Goal: Navigation & Orientation: Understand site structure

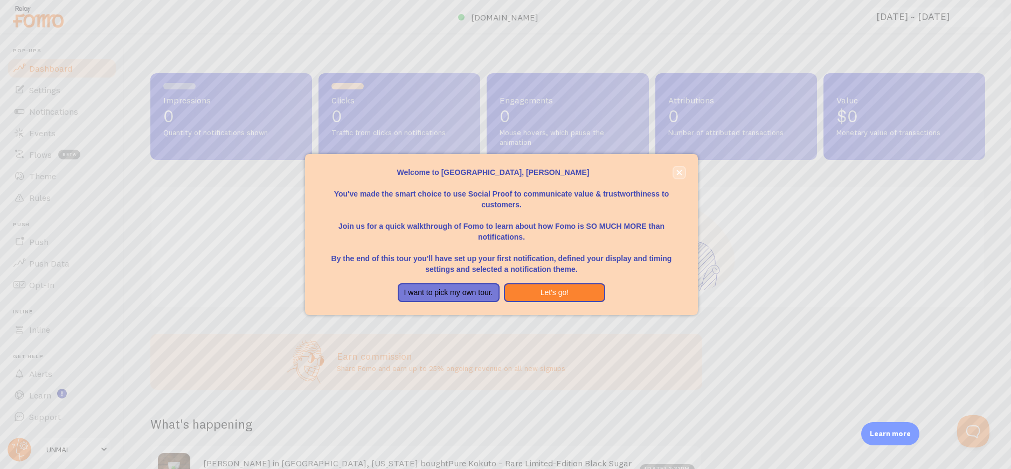
click at [676, 170] on icon "close," at bounding box center [679, 173] width 6 height 6
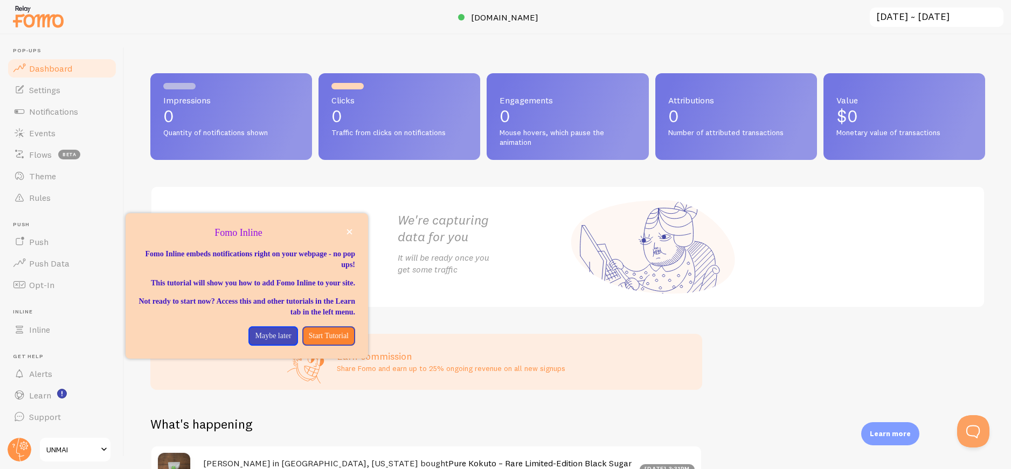
click at [52, 70] on span "Dashboard" at bounding box center [50, 68] width 43 height 11
click at [49, 98] on link "Settings" at bounding box center [61, 90] width 111 height 22
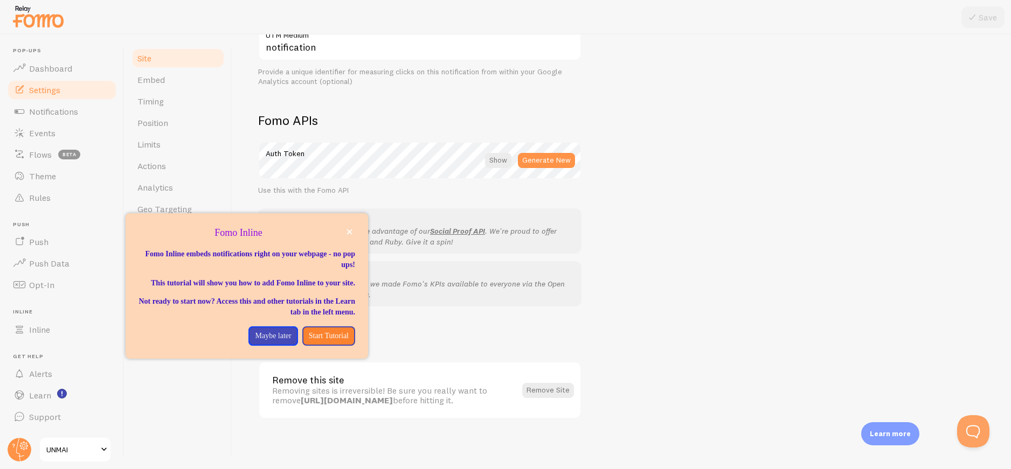
scroll to position [548, 0]
click at [350, 233] on icon "close," at bounding box center [349, 232] width 5 height 5
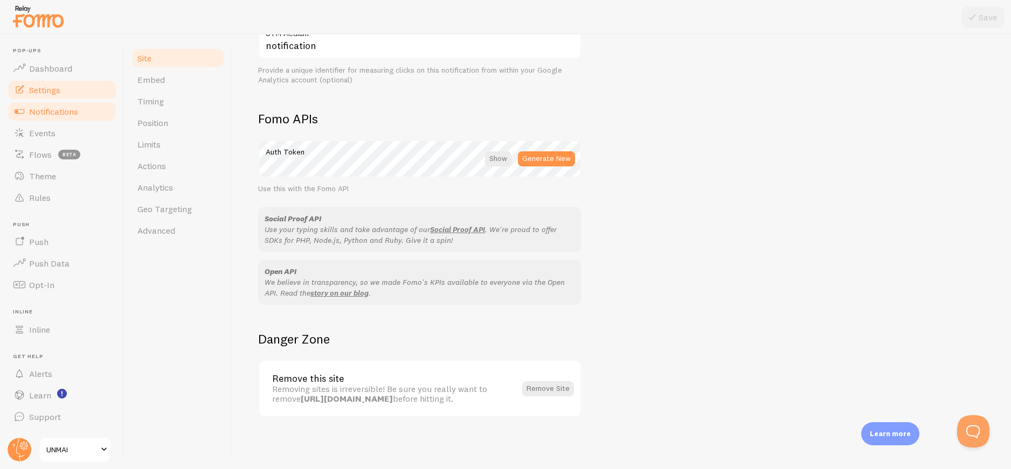
click at [68, 112] on span "Notifications" at bounding box center [53, 111] width 49 height 11
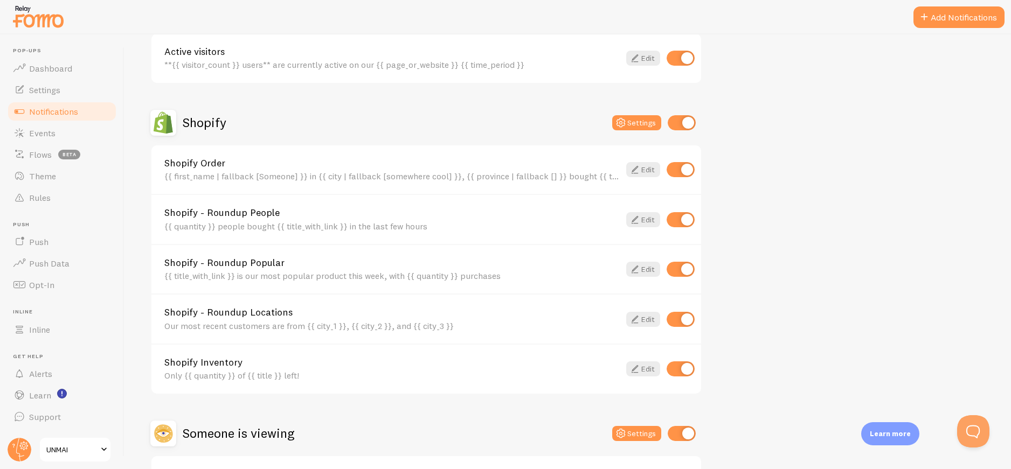
scroll to position [399, 0]
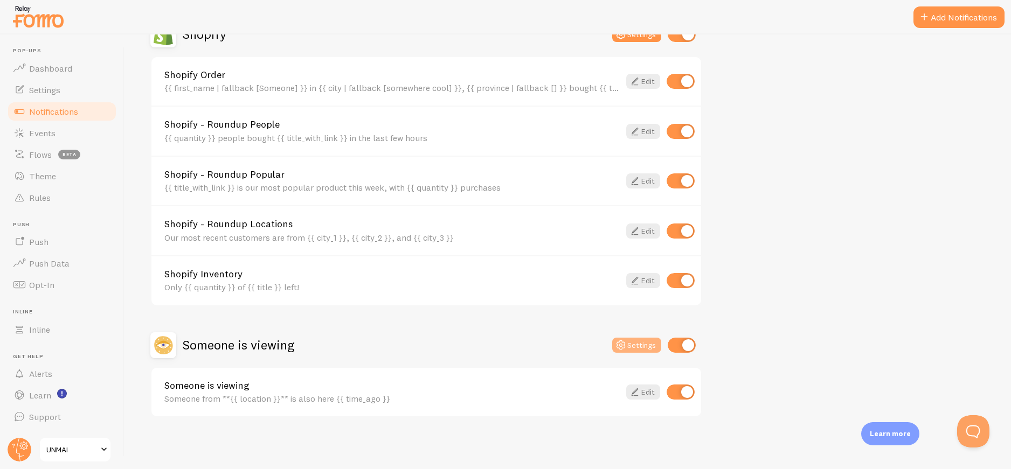
click at [639, 348] on button "Settings" at bounding box center [636, 345] width 49 height 15
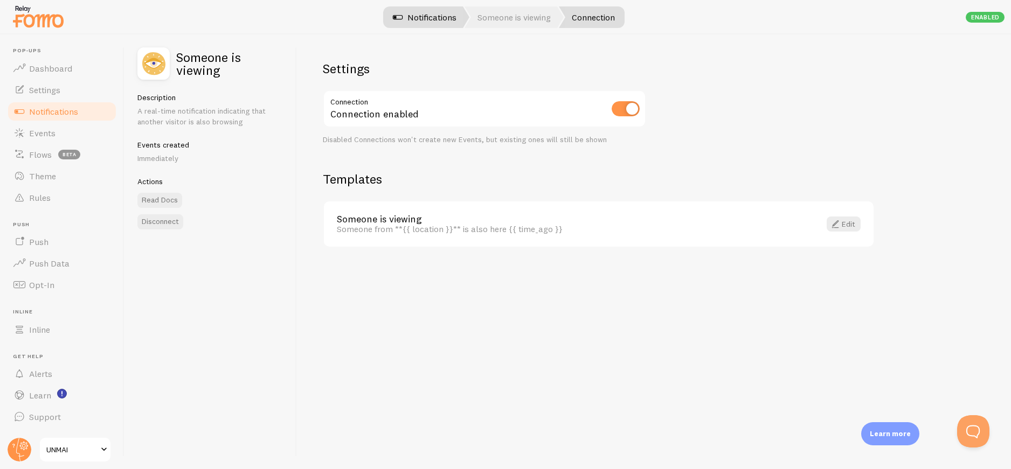
click at [438, 19] on link "Notifications" at bounding box center [424, 17] width 89 height 22
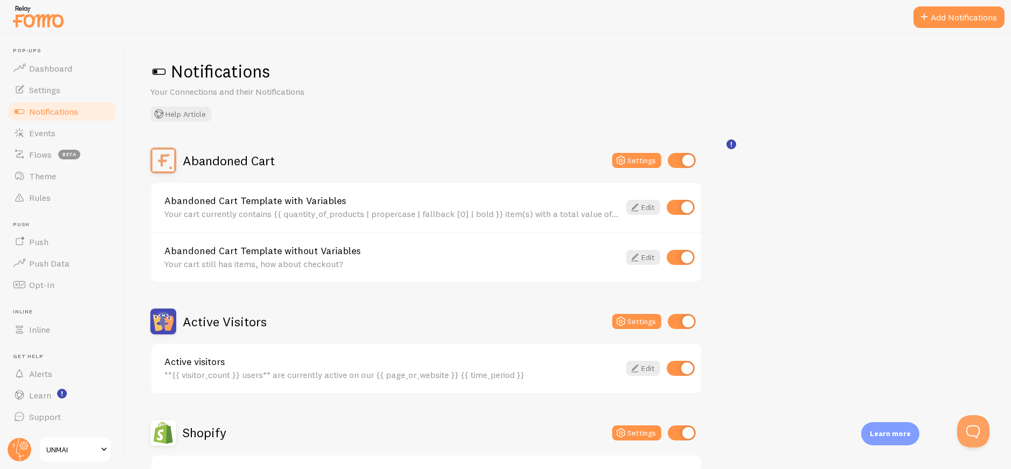
scroll to position [126, 0]
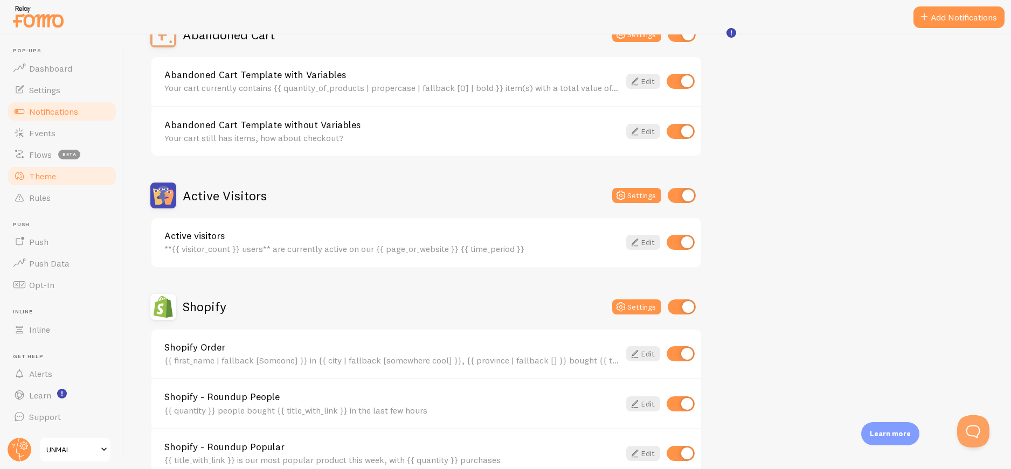
click at [46, 171] on span "Theme" at bounding box center [42, 176] width 27 height 11
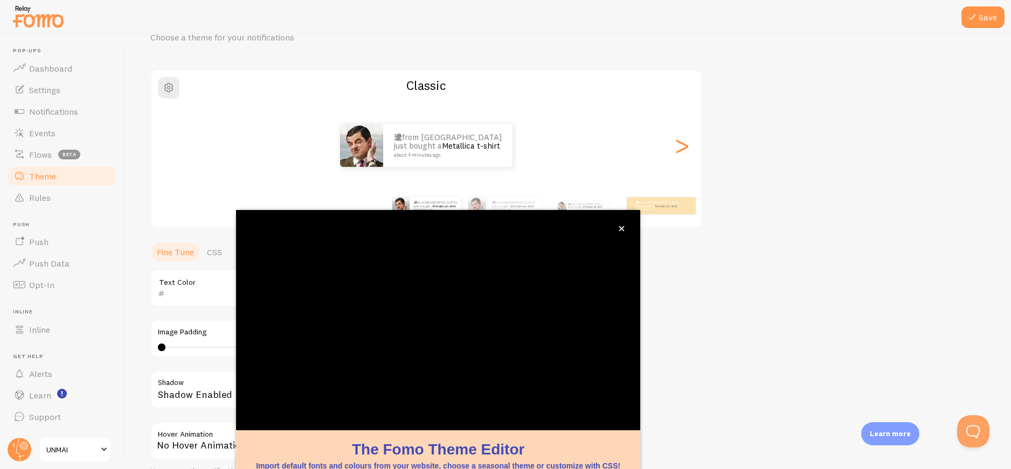
scroll to position [54, 0]
click at [620, 227] on icon "close," at bounding box center [621, 228] width 5 height 5
click at [680, 142] on div ">" at bounding box center [681, 146] width 13 height 78
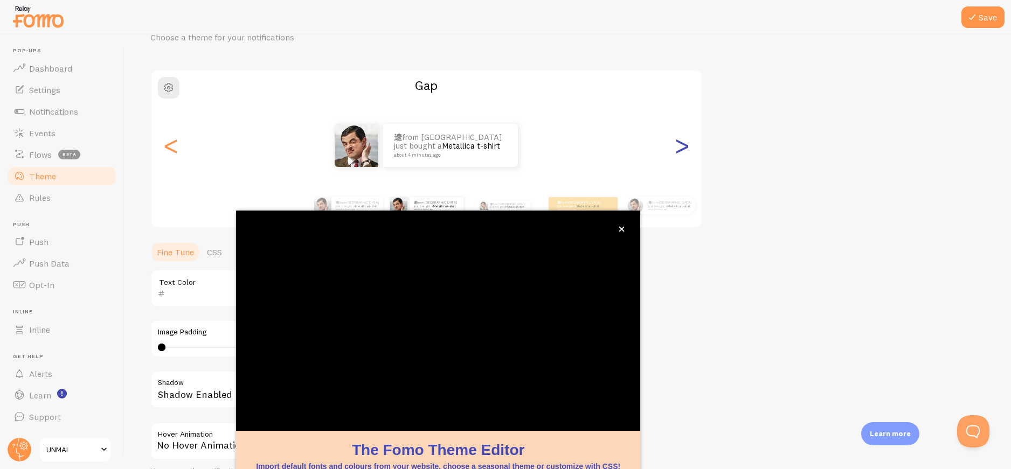
click at [680, 142] on div ">" at bounding box center [681, 146] width 13 height 78
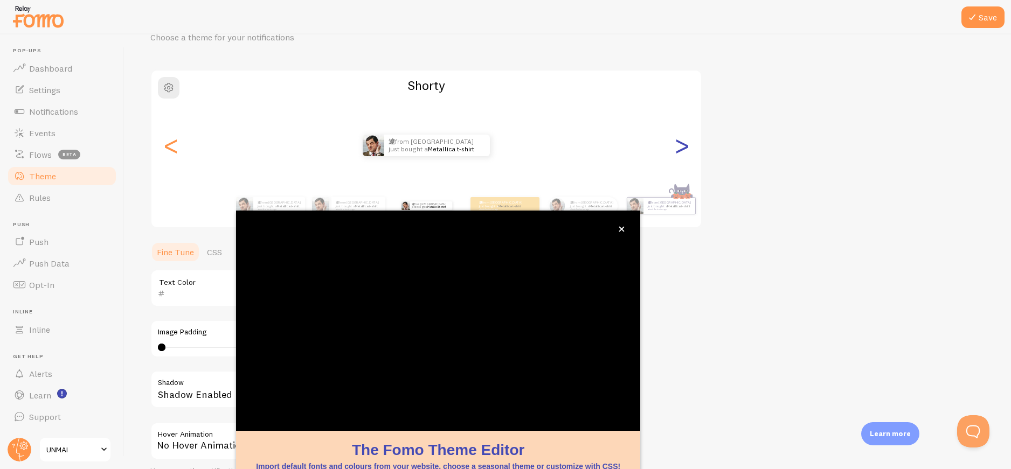
click at [680, 142] on div ">" at bounding box center [681, 146] width 13 height 78
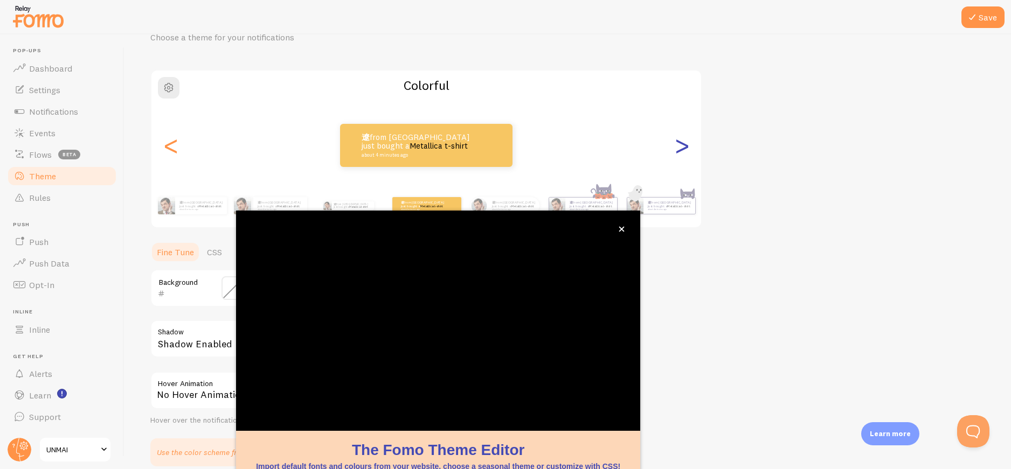
click at [680, 142] on div ">" at bounding box center [681, 146] width 13 height 78
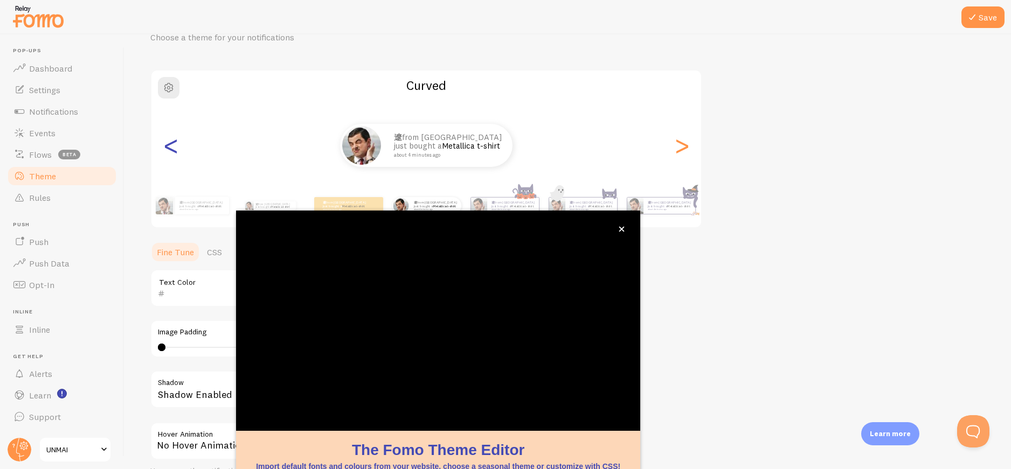
click at [165, 144] on div "<" at bounding box center [170, 146] width 13 height 78
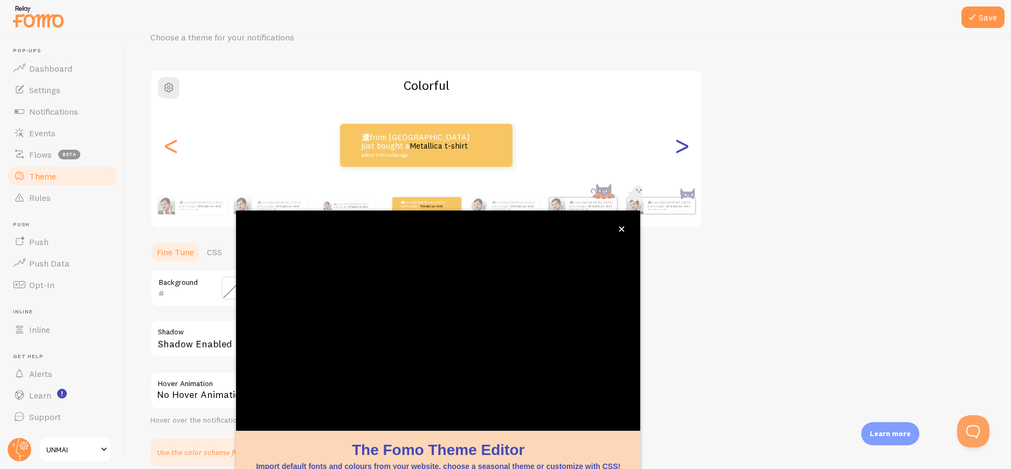
click at [688, 150] on div ">" at bounding box center [681, 146] width 13 height 78
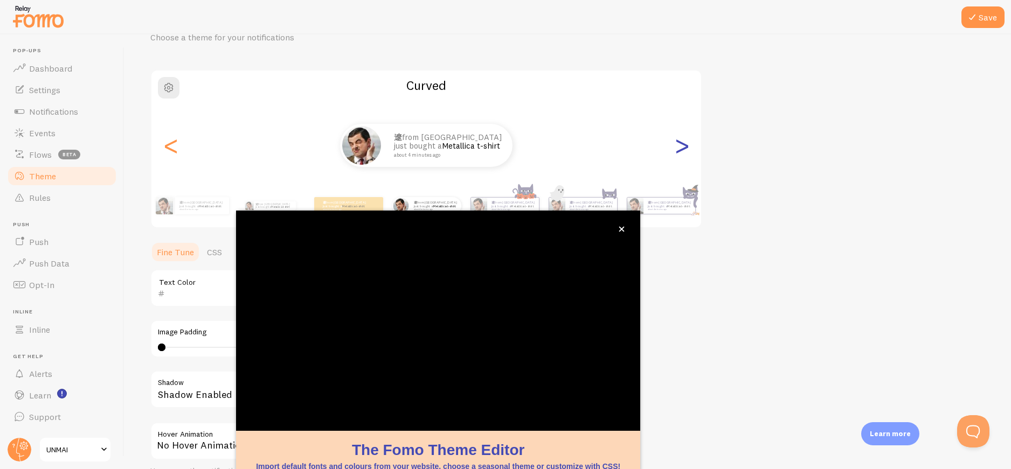
click at [688, 150] on div ">" at bounding box center [681, 146] width 13 height 78
type input "0"
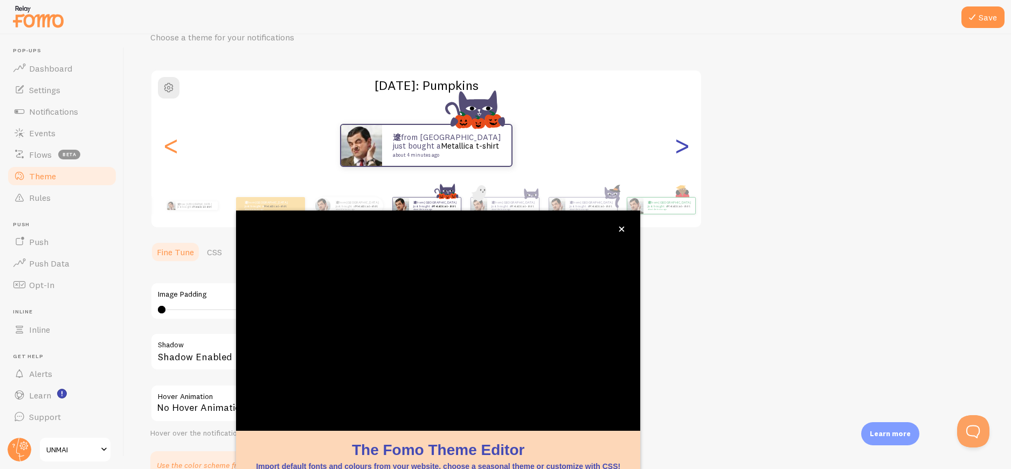
click at [688, 150] on div ">" at bounding box center [681, 146] width 13 height 78
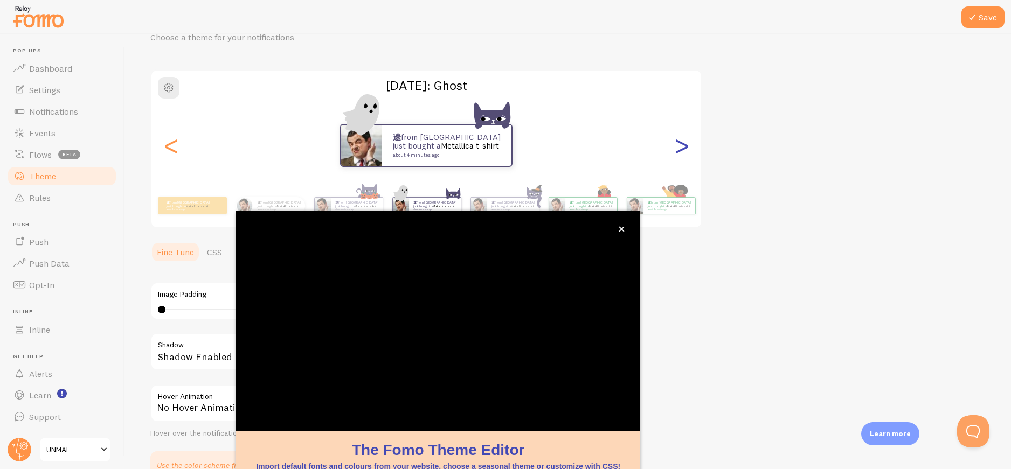
click at [688, 150] on div ">" at bounding box center [681, 146] width 13 height 78
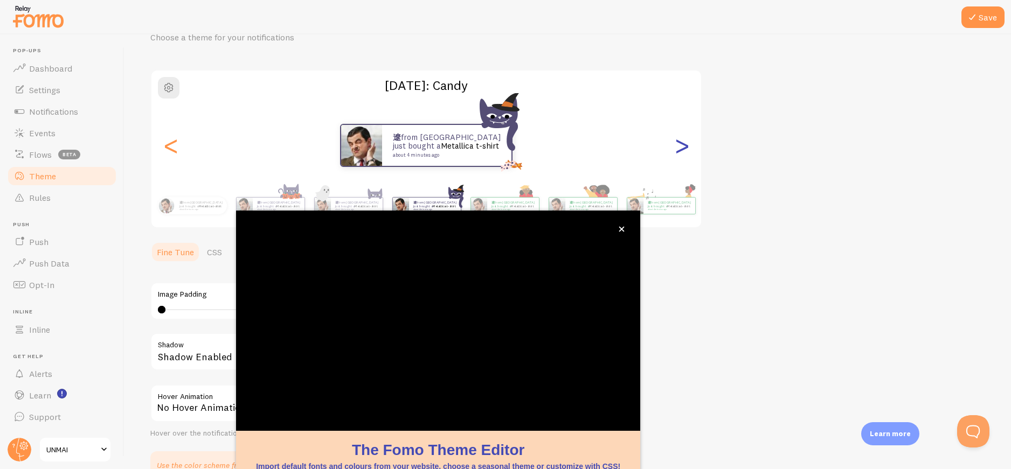
click at [688, 150] on div ">" at bounding box center [681, 146] width 13 height 78
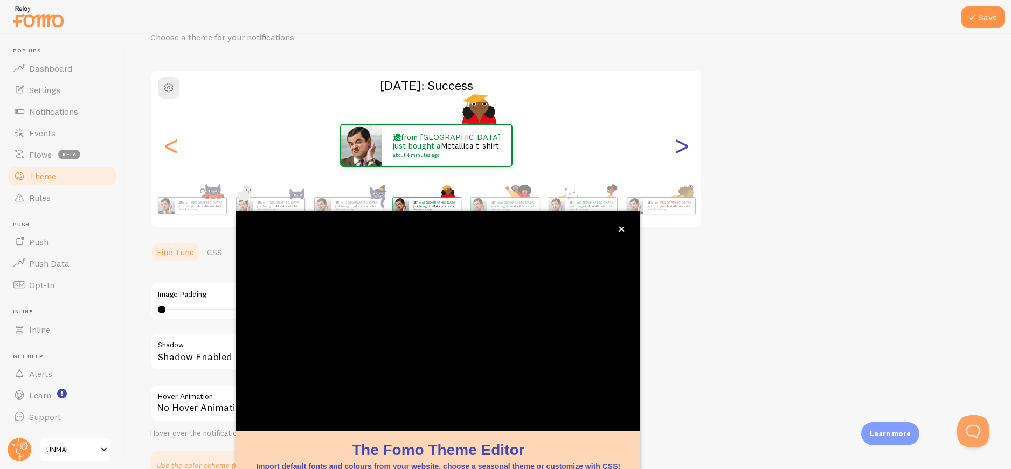
click at [688, 150] on div ">" at bounding box center [681, 146] width 13 height 78
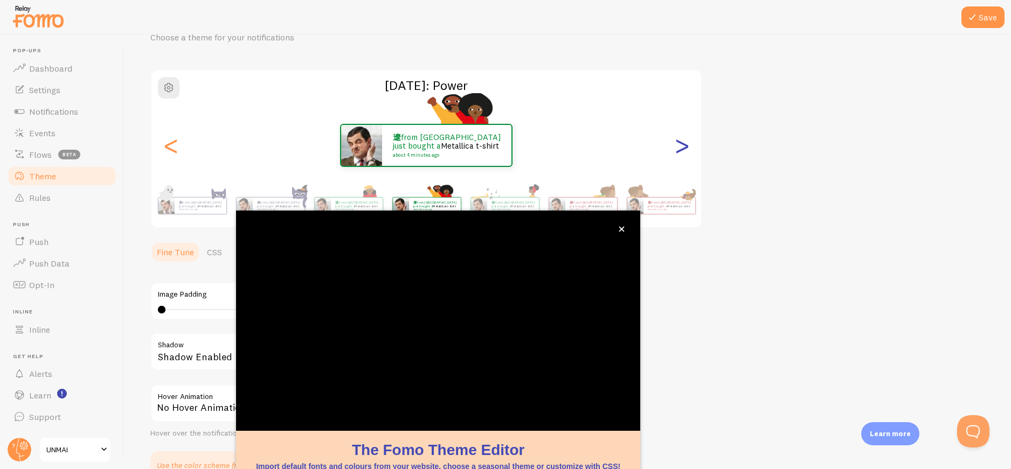
click at [683, 144] on div ">" at bounding box center [681, 146] width 13 height 78
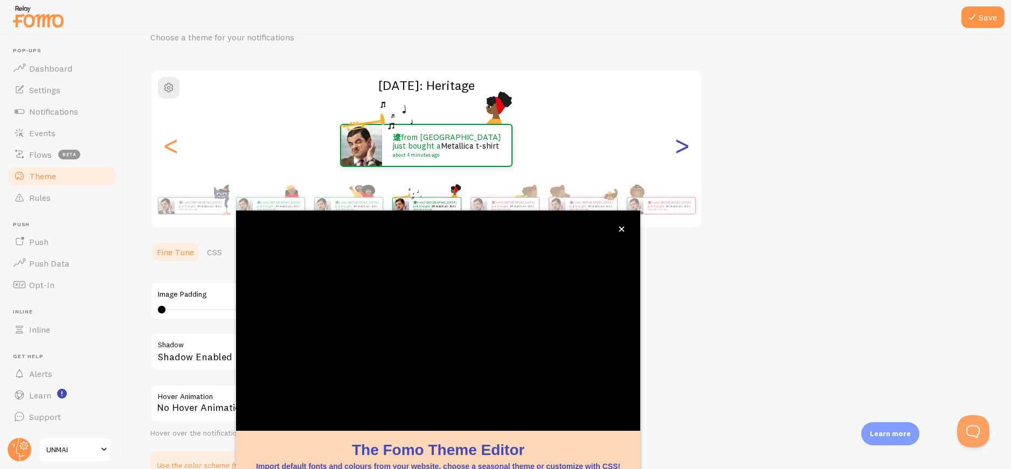
click at [683, 144] on div ">" at bounding box center [681, 146] width 13 height 78
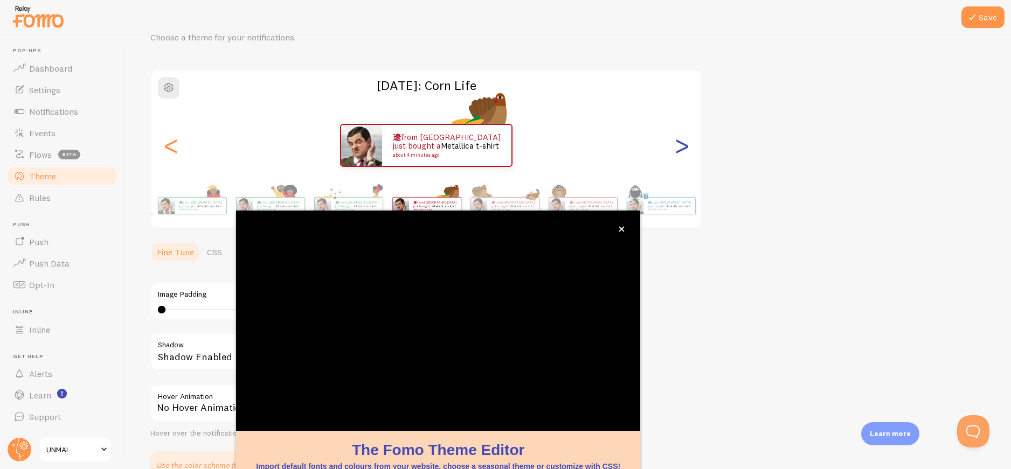
click at [678, 142] on div ">" at bounding box center [681, 146] width 13 height 78
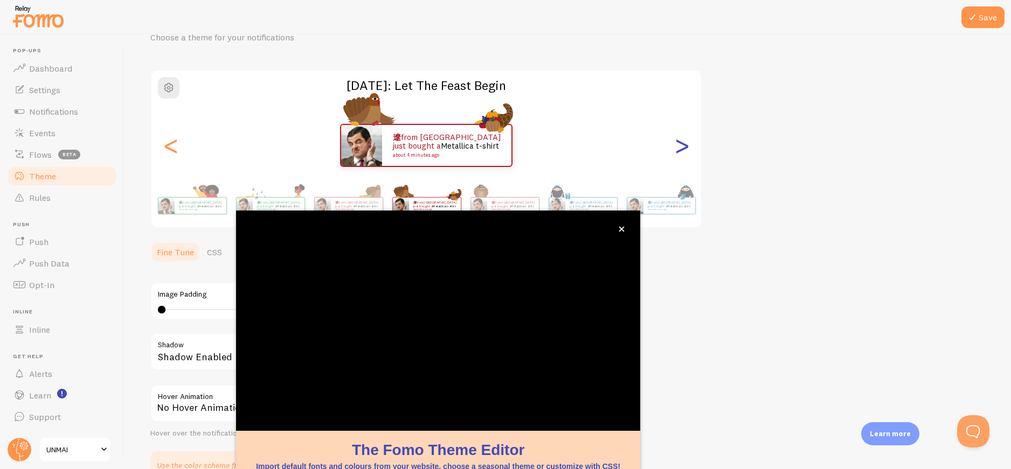
click at [678, 142] on div ">" at bounding box center [681, 146] width 13 height 78
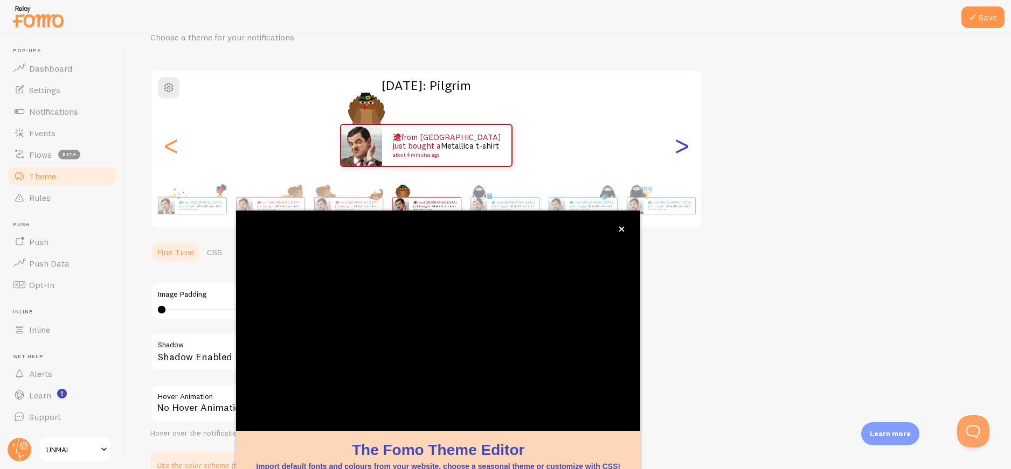
click at [678, 142] on div ">" at bounding box center [681, 146] width 13 height 78
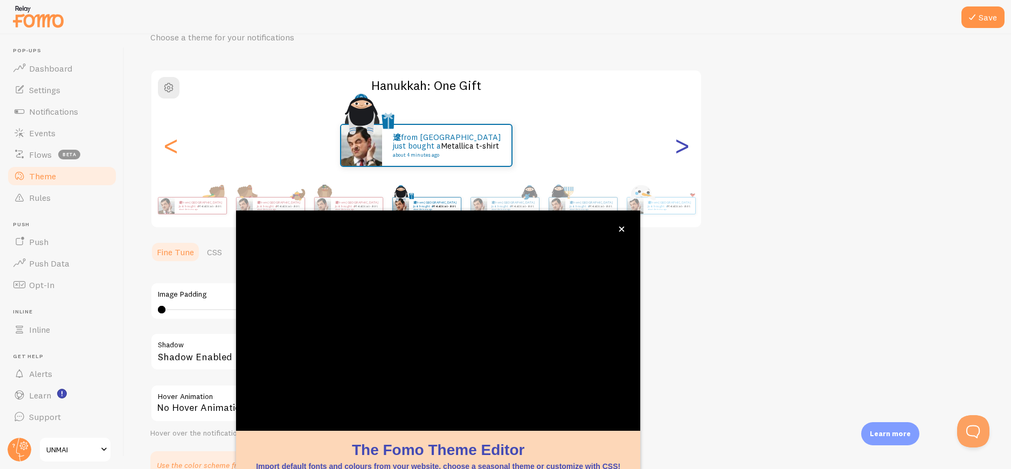
click at [678, 142] on div ">" at bounding box center [681, 146] width 13 height 78
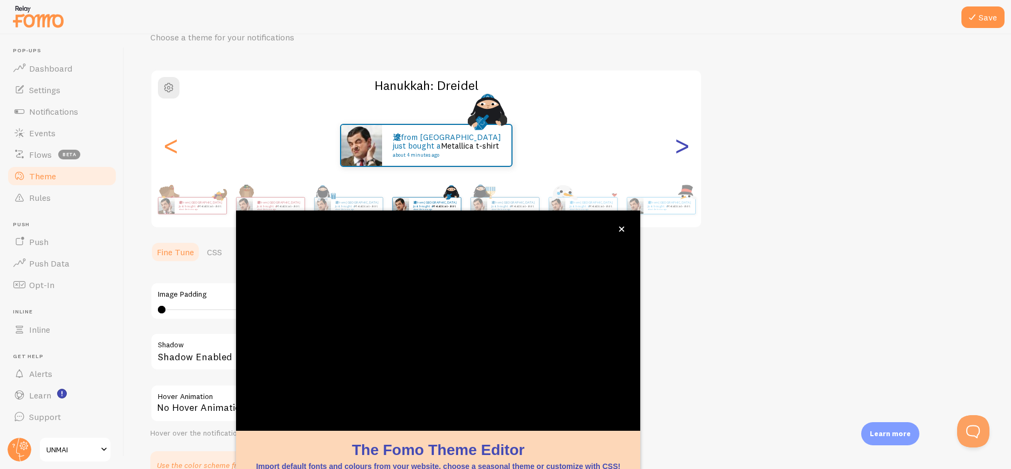
click at [678, 142] on div ">" at bounding box center [681, 146] width 13 height 78
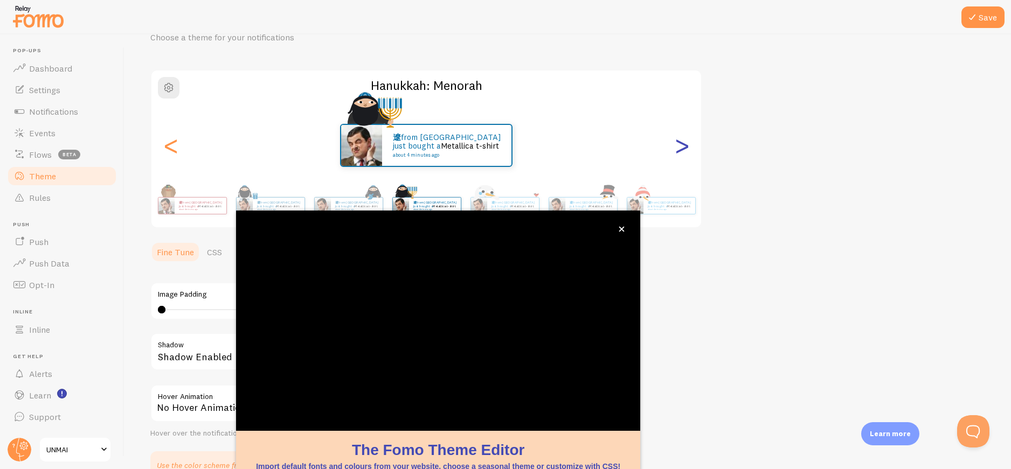
click at [678, 142] on div ">" at bounding box center [681, 146] width 13 height 78
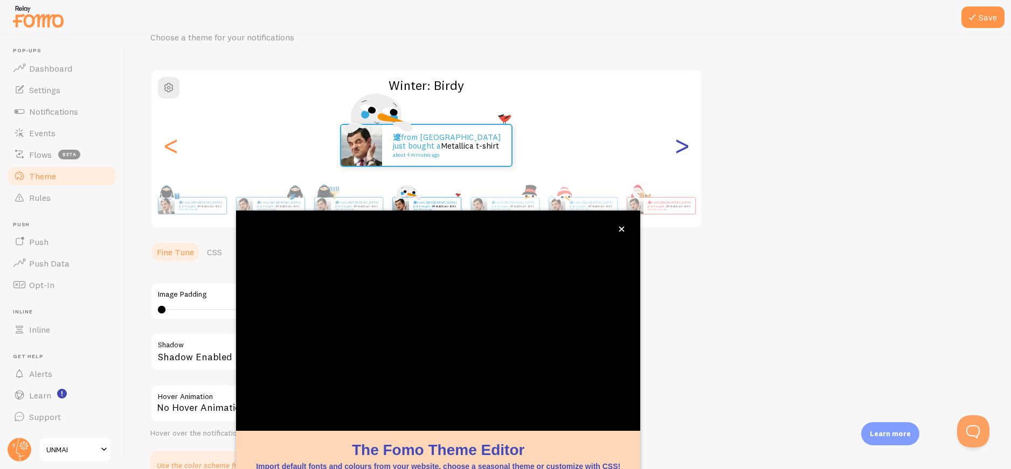
click at [678, 142] on div ">" at bounding box center [681, 146] width 13 height 78
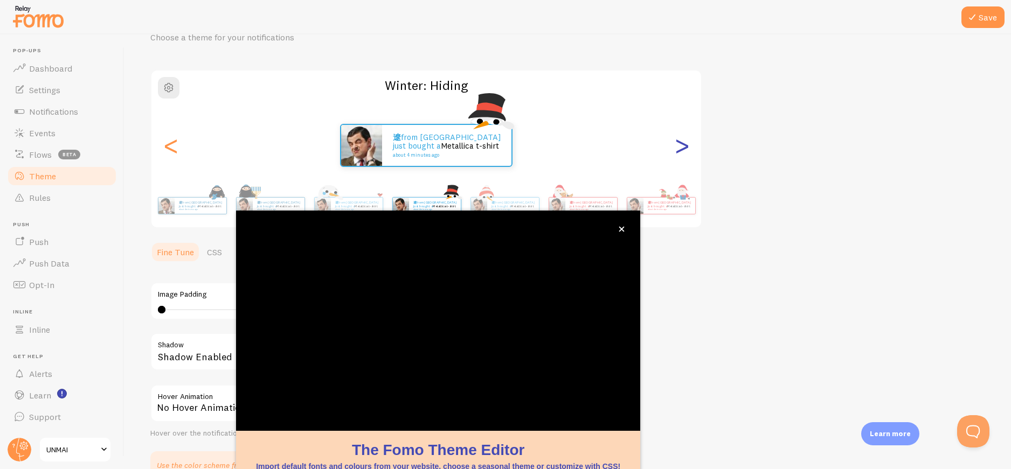
click at [678, 142] on div ">" at bounding box center [681, 146] width 13 height 78
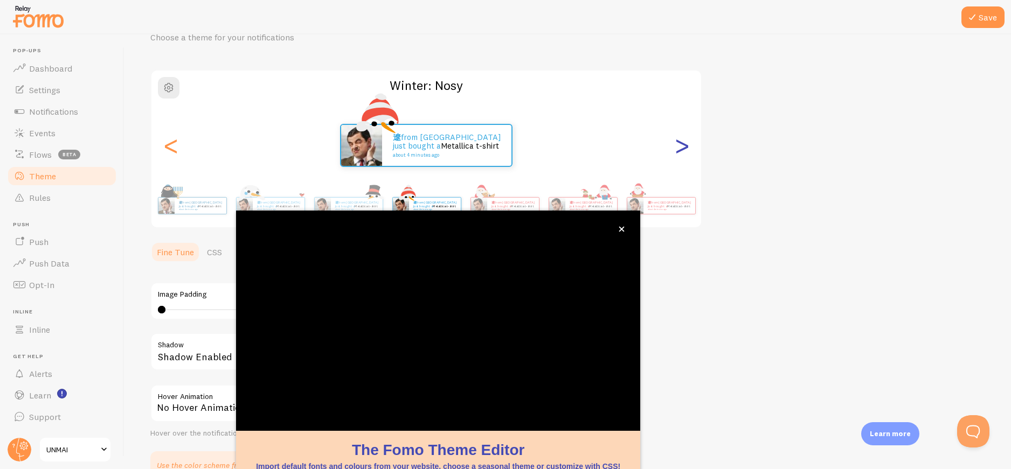
click at [678, 142] on div ">" at bounding box center [681, 146] width 13 height 78
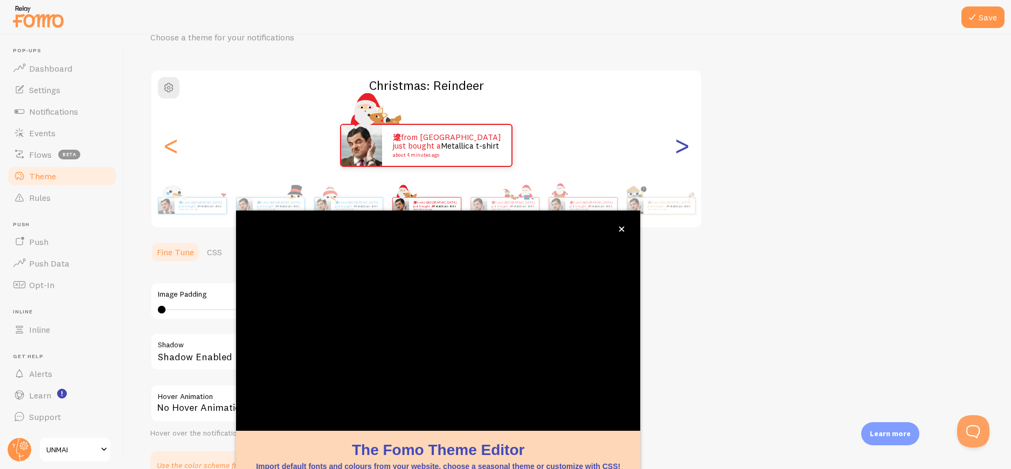
click at [678, 142] on div ">" at bounding box center [681, 146] width 13 height 78
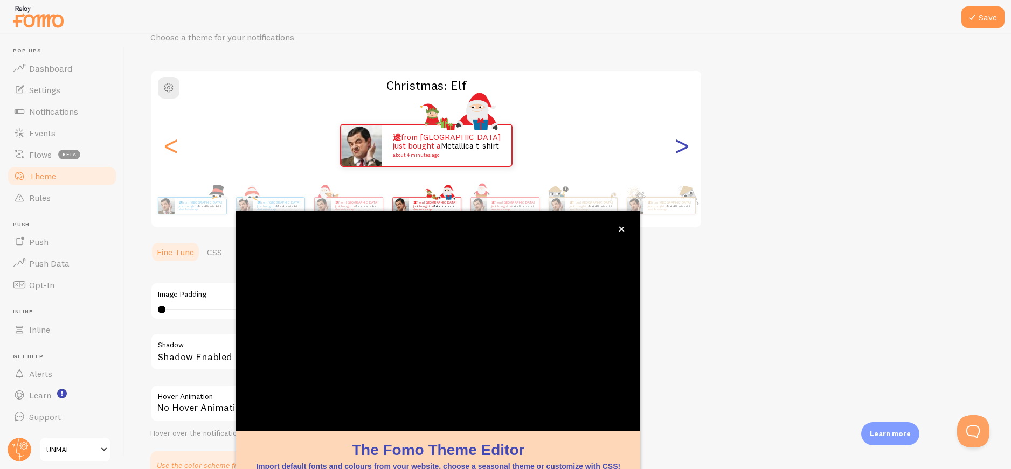
click at [678, 142] on div ">" at bounding box center [681, 146] width 13 height 78
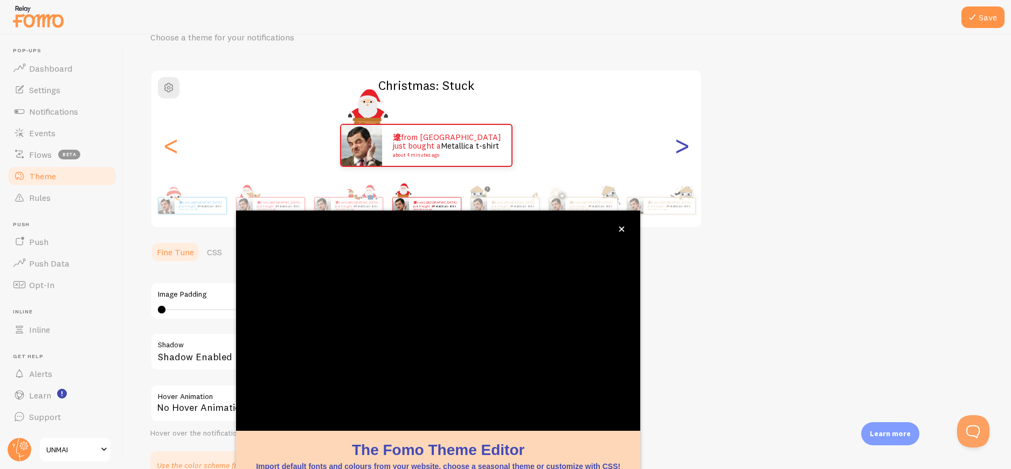
click at [678, 142] on div ">" at bounding box center [681, 146] width 13 height 78
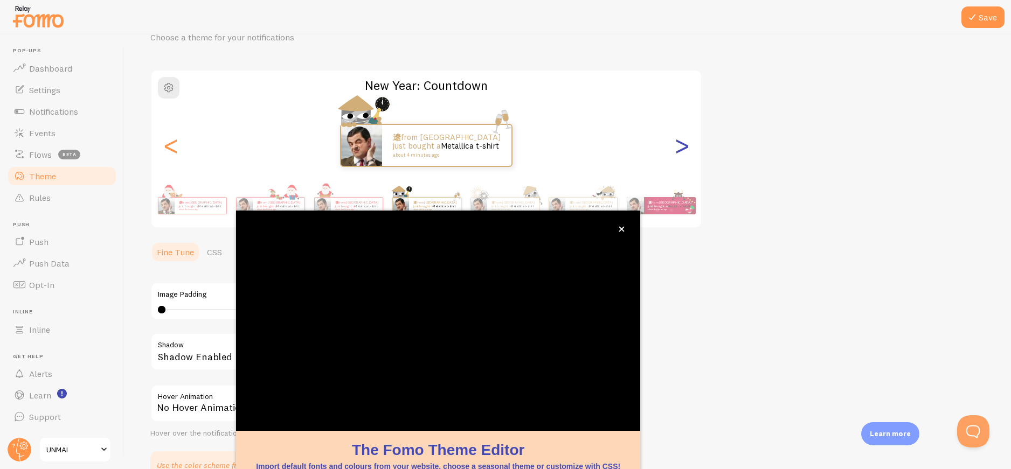
click at [678, 142] on div ">" at bounding box center [681, 146] width 13 height 78
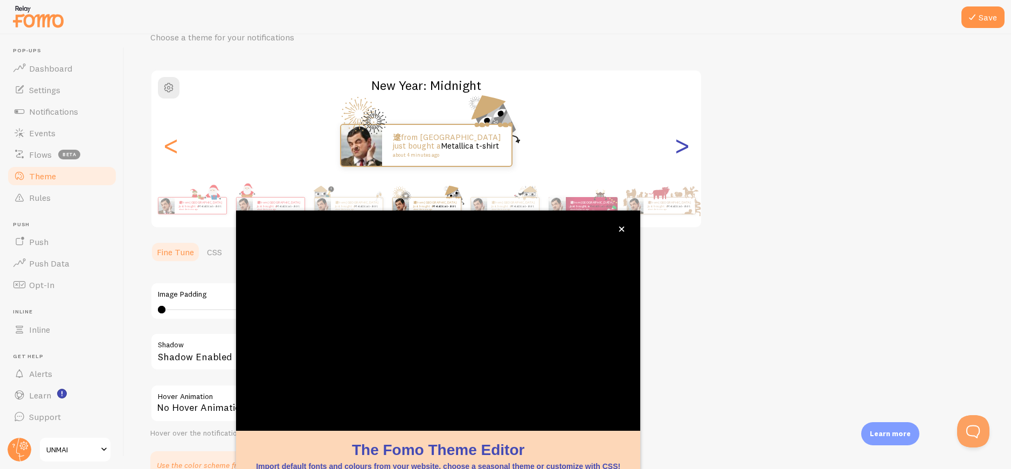
click at [678, 142] on div ">" at bounding box center [681, 146] width 13 height 78
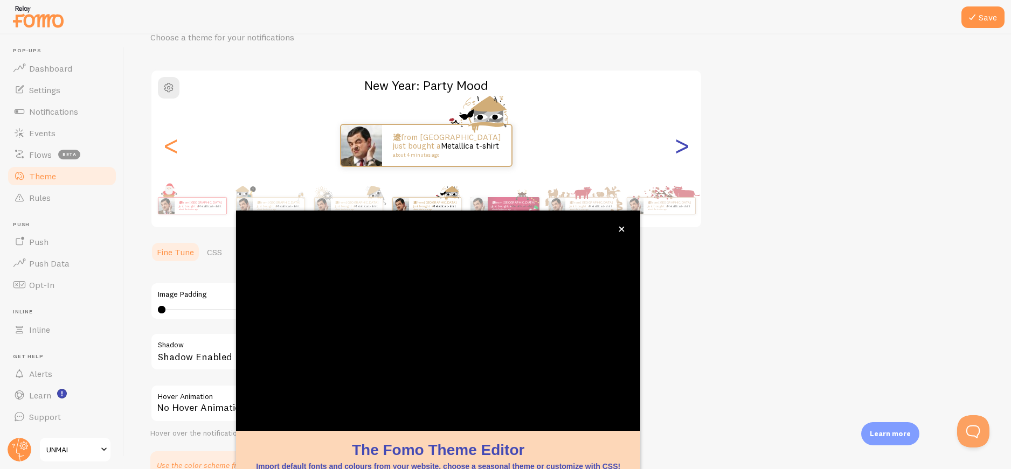
click at [678, 142] on div ">" at bounding box center [681, 146] width 13 height 78
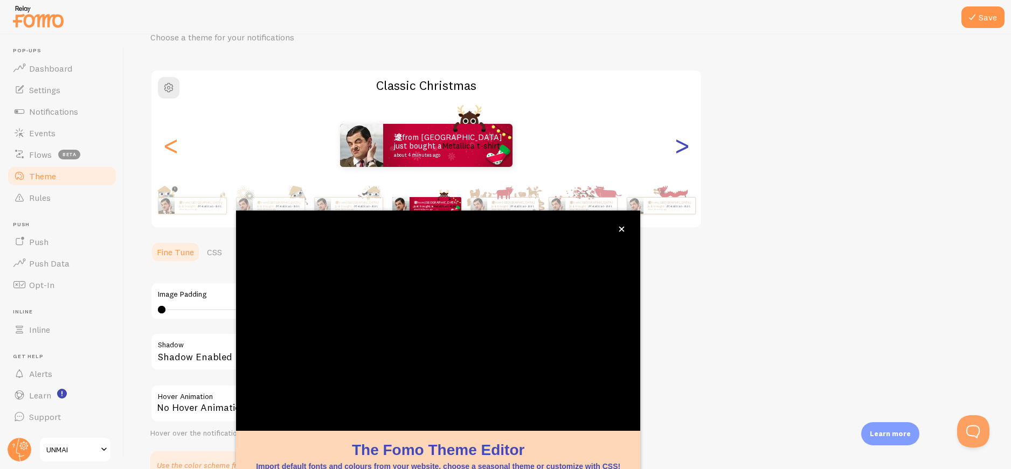
click at [678, 142] on div ">" at bounding box center [681, 146] width 13 height 78
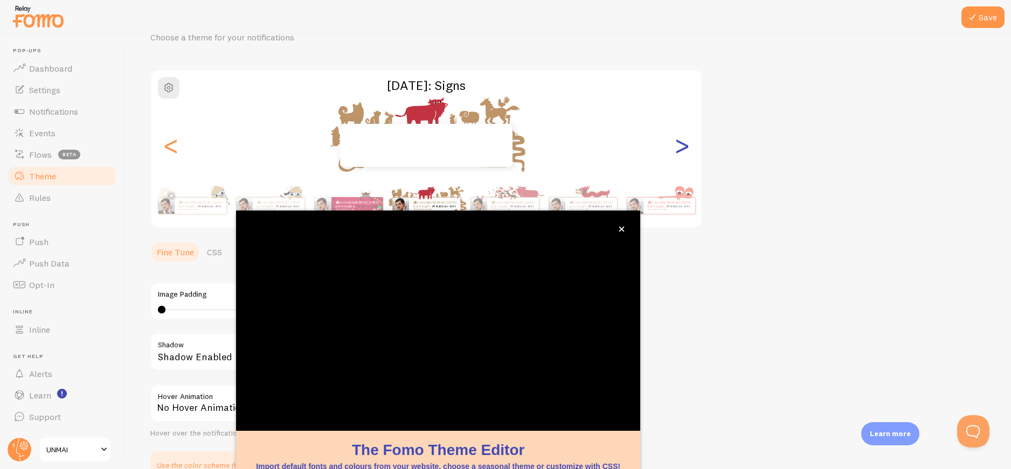
click at [678, 142] on div ">" at bounding box center [681, 146] width 13 height 78
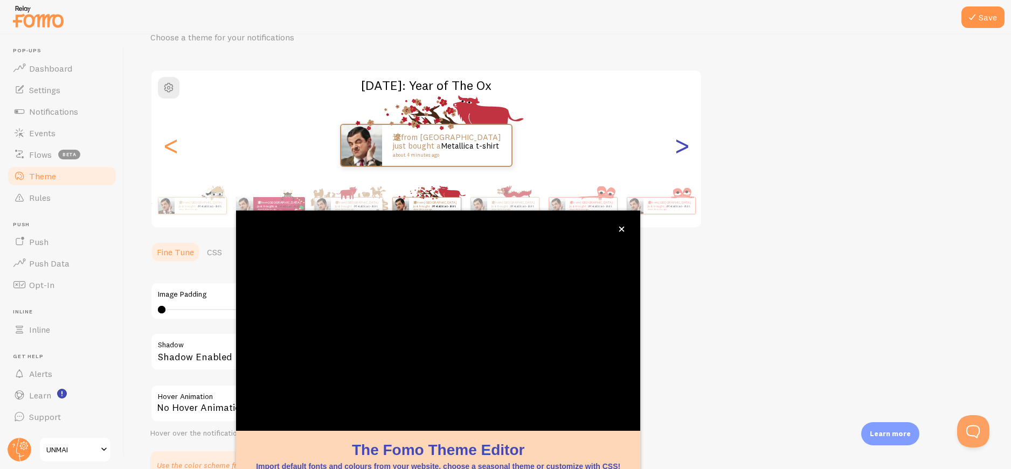
click at [678, 142] on div ">" at bounding box center [681, 146] width 13 height 78
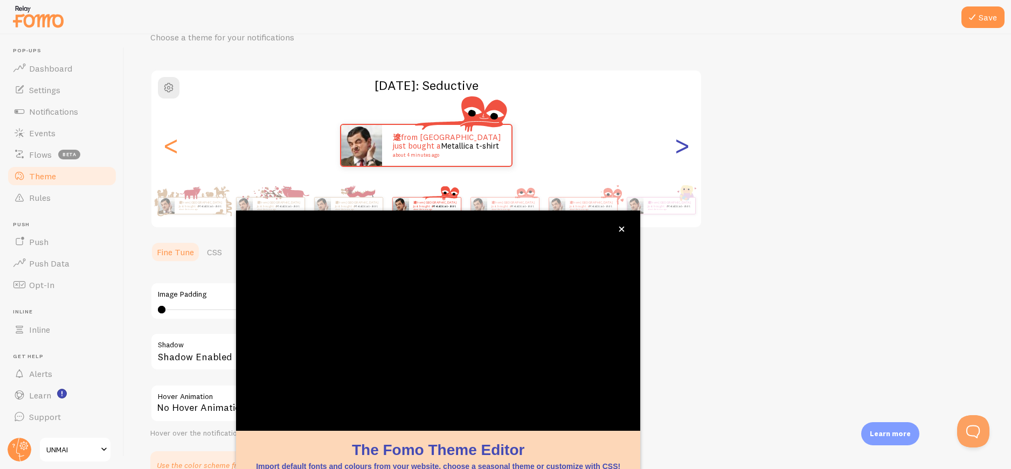
click at [679, 142] on div ">" at bounding box center [681, 146] width 13 height 78
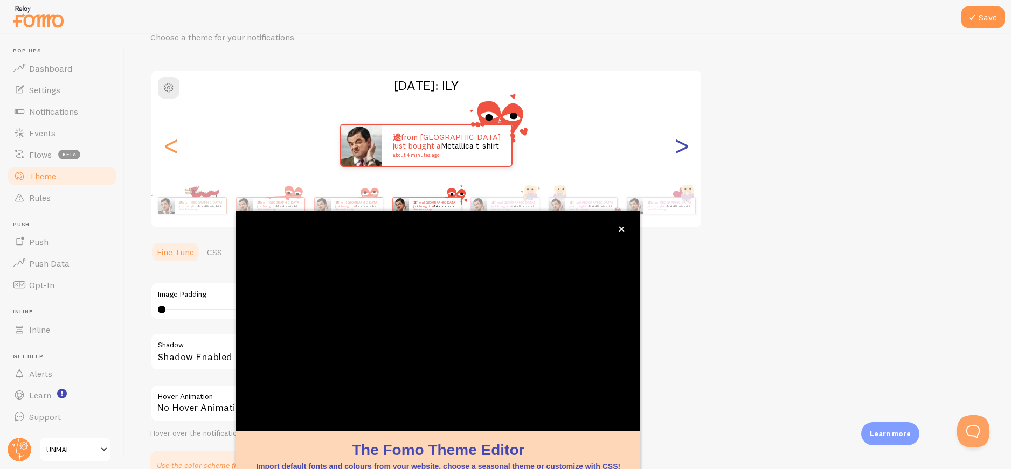
click at [679, 142] on div ">" at bounding box center [681, 146] width 13 height 78
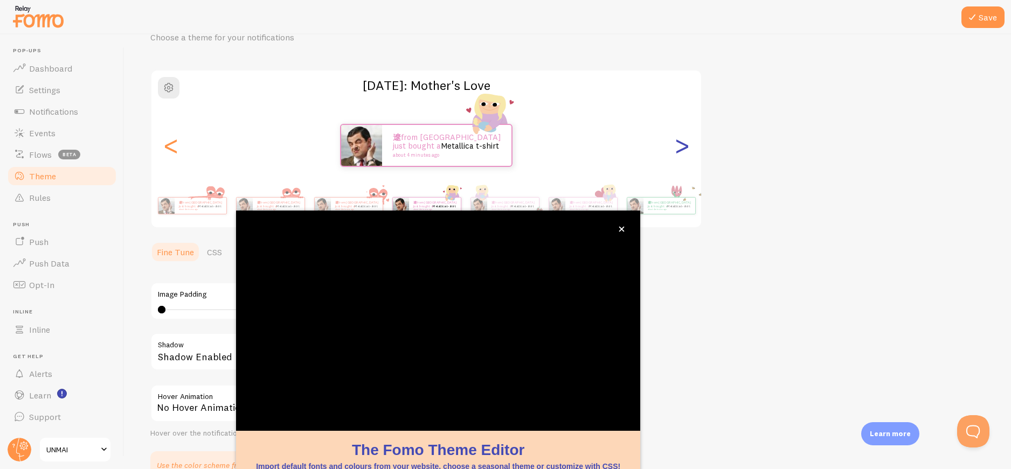
click at [679, 142] on div ">" at bounding box center [681, 146] width 13 height 78
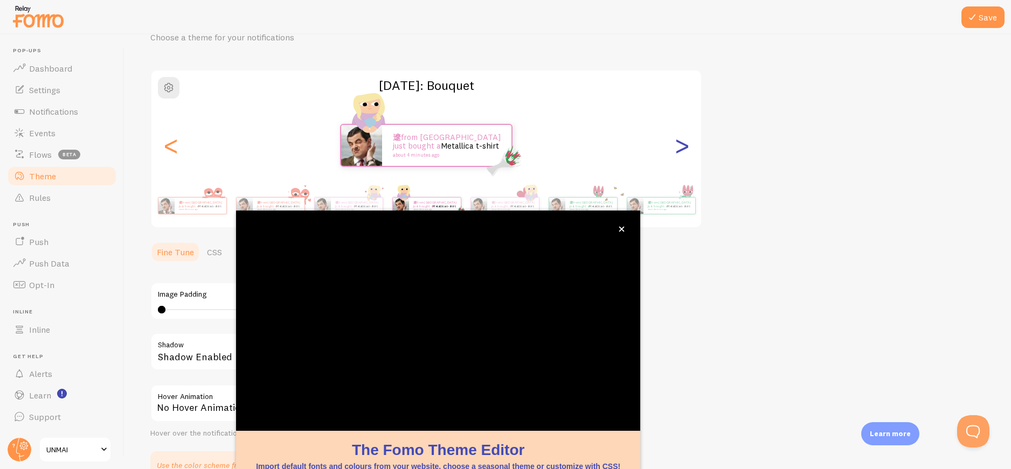
click at [679, 142] on div ">" at bounding box center [681, 146] width 13 height 78
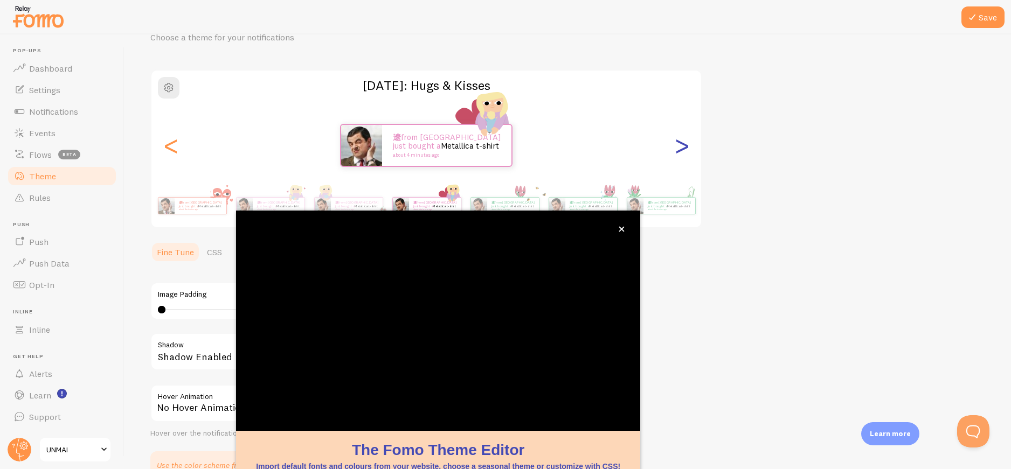
click at [679, 142] on div ">" at bounding box center [681, 146] width 13 height 78
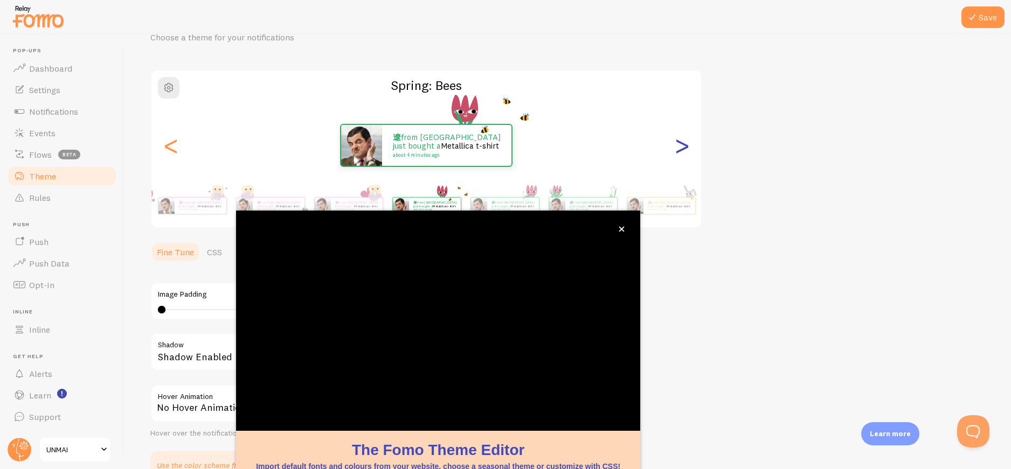
click at [679, 142] on div ">" at bounding box center [681, 146] width 13 height 78
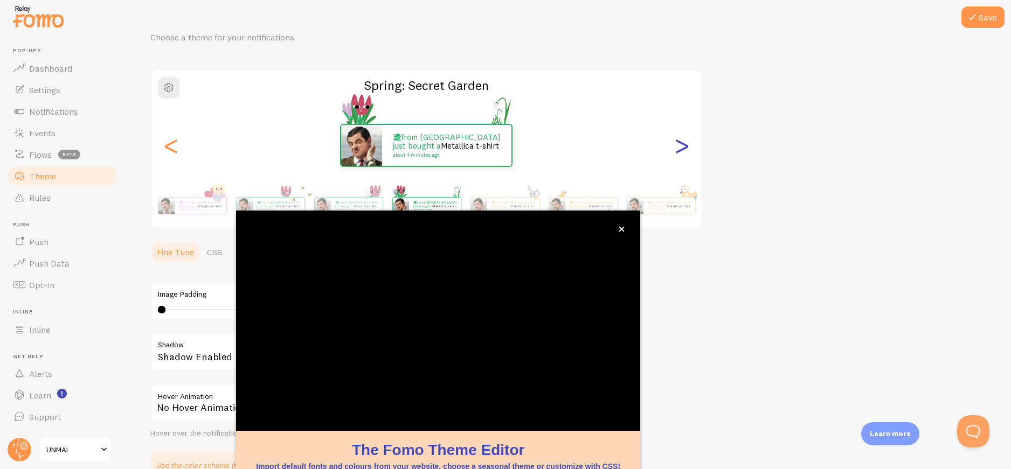
click at [679, 142] on div ">" at bounding box center [681, 146] width 13 height 78
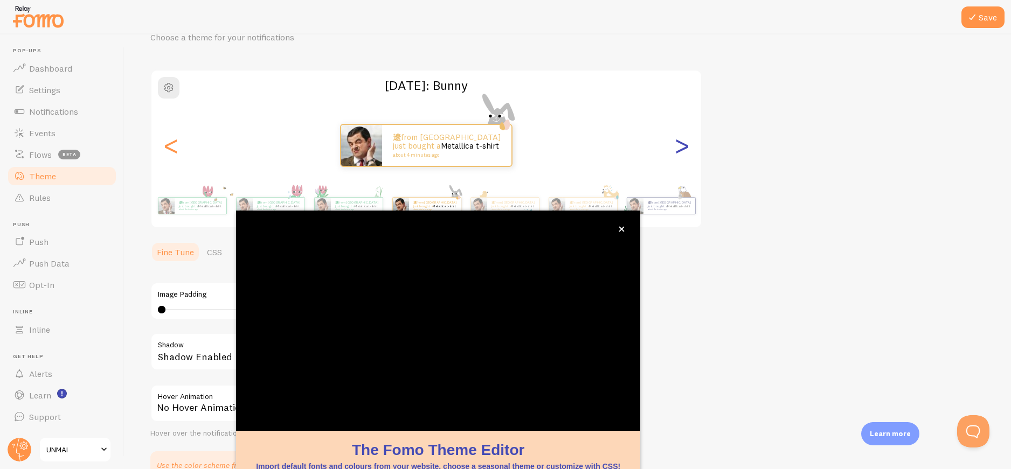
click at [679, 142] on div ">" at bounding box center [681, 146] width 13 height 78
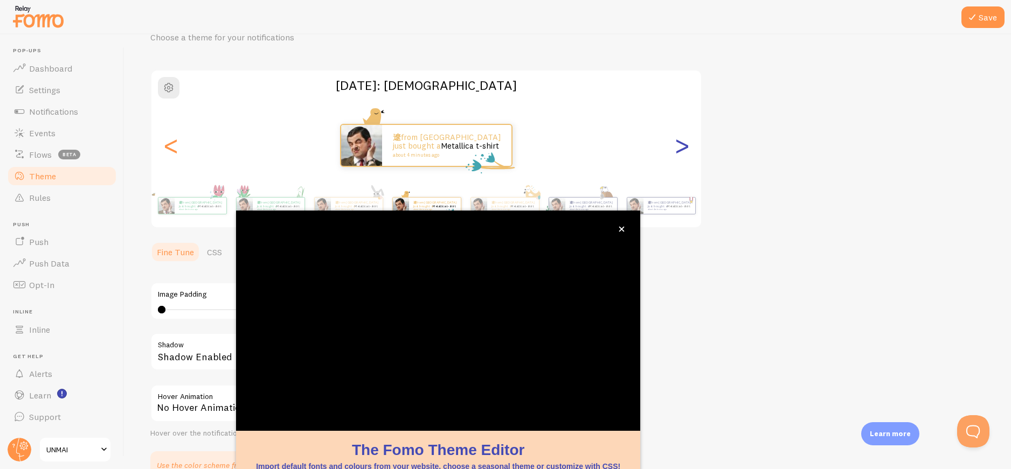
click at [688, 146] on div ">" at bounding box center [681, 146] width 13 height 78
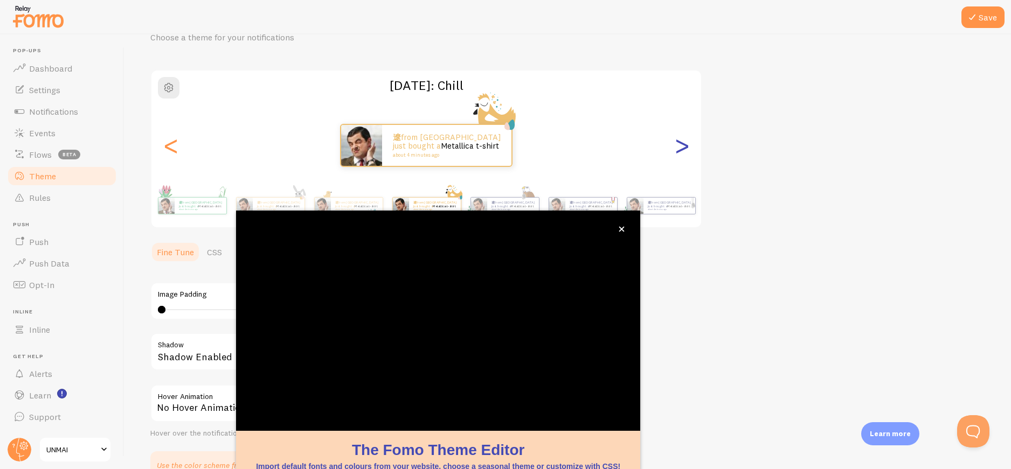
click at [688, 146] on div ">" at bounding box center [681, 146] width 13 height 78
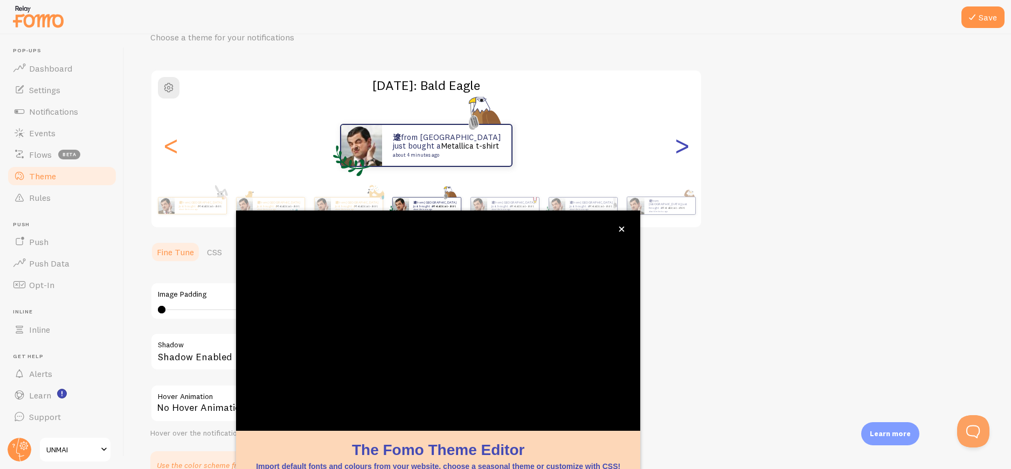
click at [688, 146] on div ">" at bounding box center [681, 146] width 13 height 78
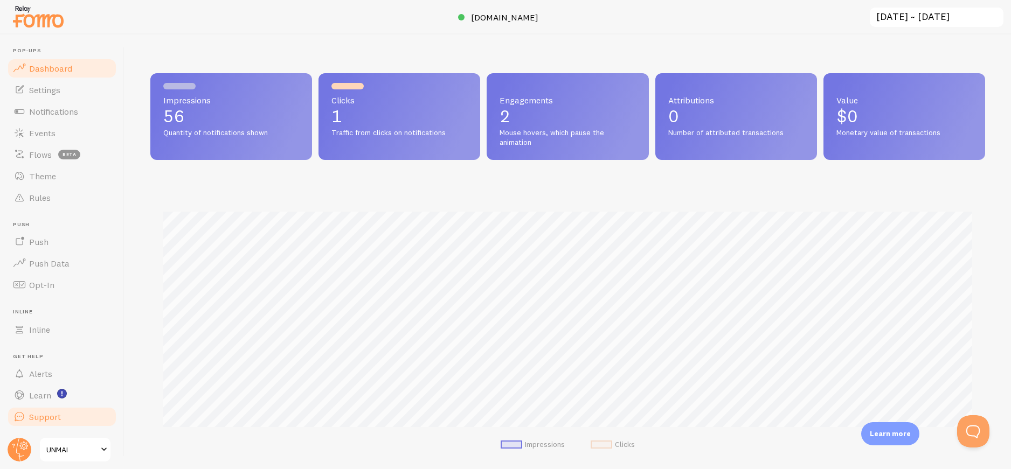
click at [50, 421] on span "Support" at bounding box center [45, 417] width 32 height 11
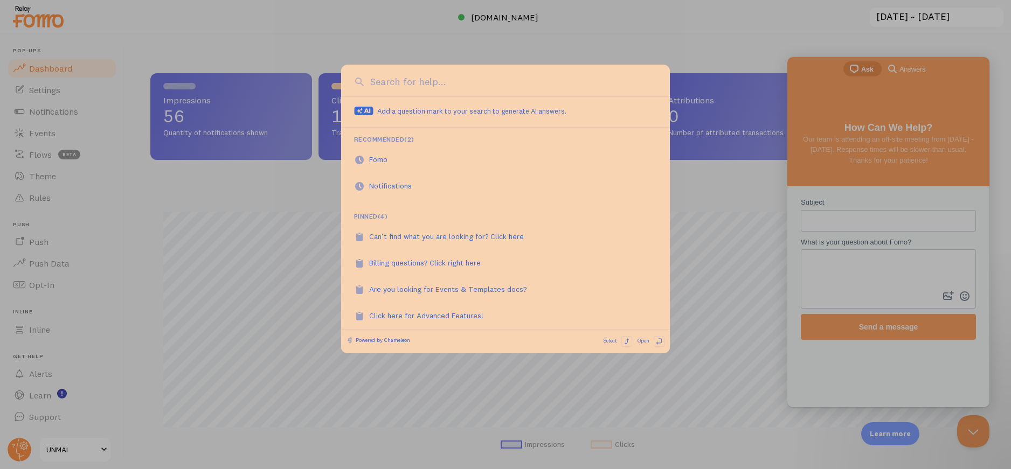
click at [47, 395] on div at bounding box center [505, 234] width 1011 height 469
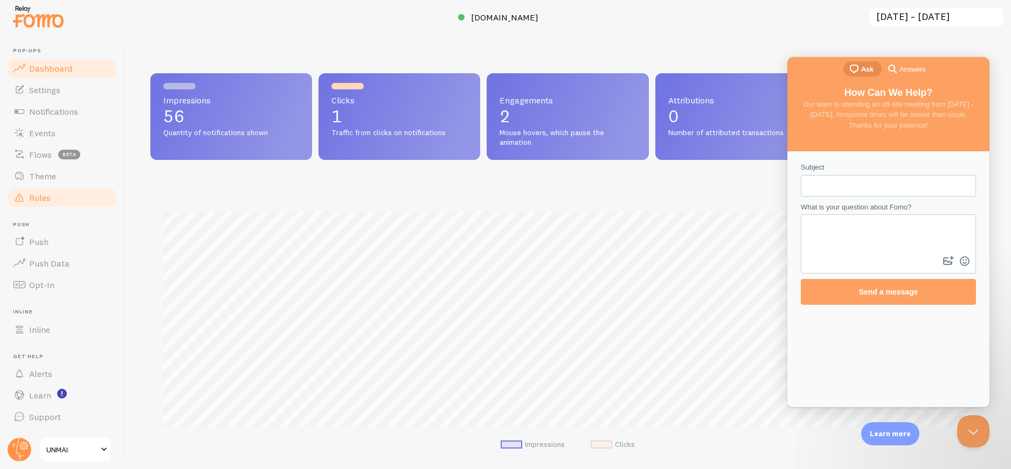
click at [46, 196] on span "Rules" at bounding box center [40, 197] width 22 height 11
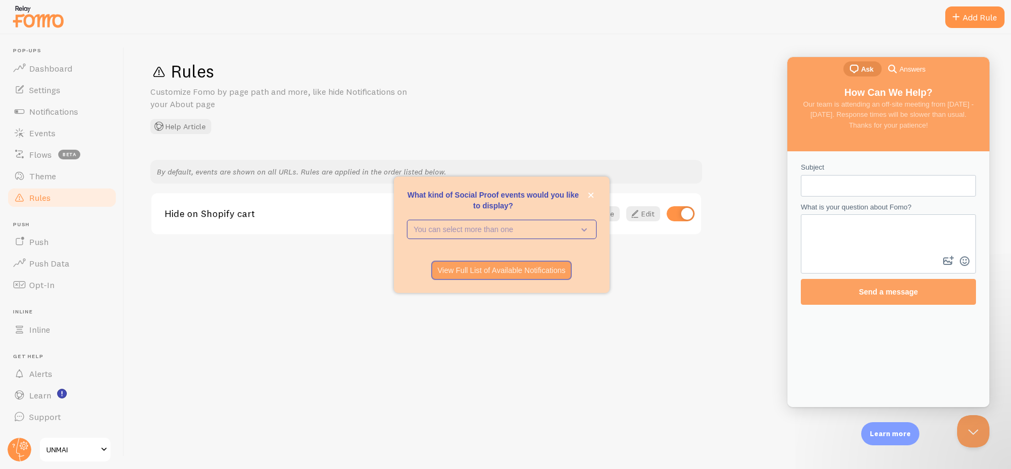
click at [50, 187] on link "Rules" at bounding box center [61, 198] width 111 height 22
click at [52, 177] on span "Theme" at bounding box center [42, 176] width 27 height 11
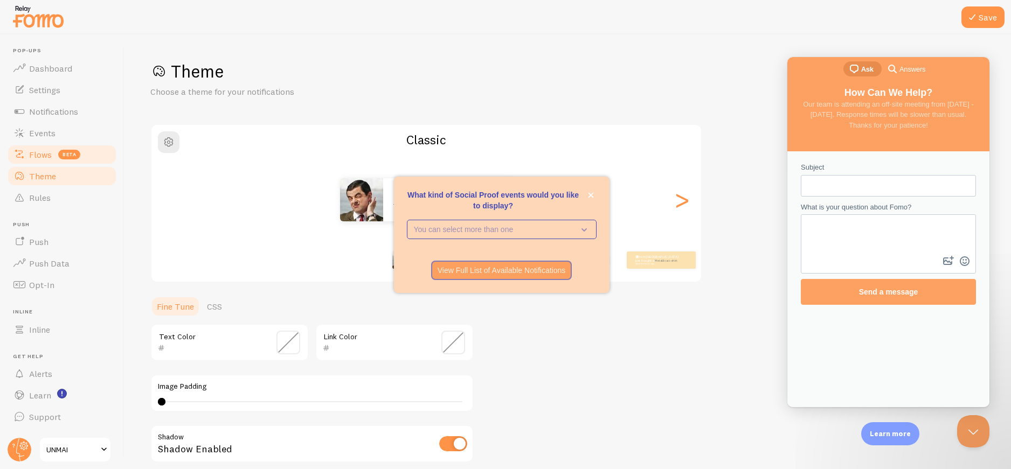
click at [39, 148] on link "Flows beta" at bounding box center [61, 155] width 111 height 22
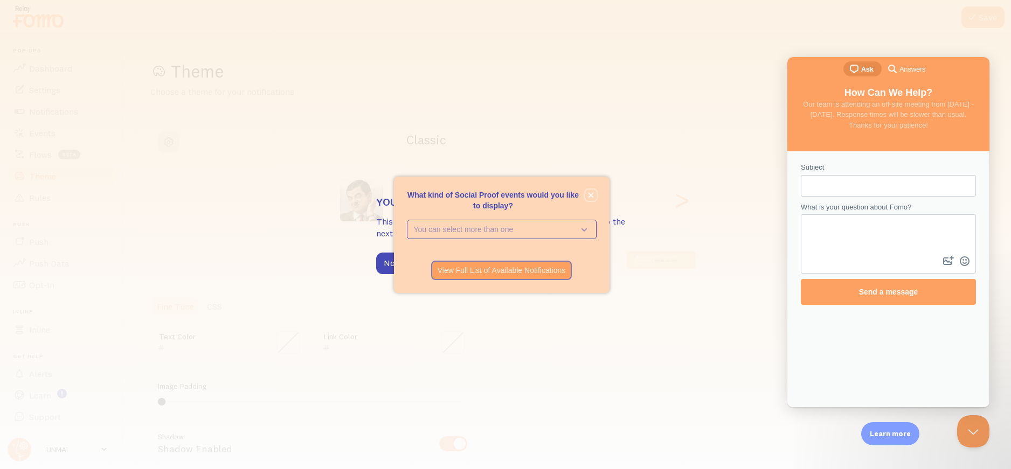
click at [589, 196] on icon "close," at bounding box center [590, 194] width 5 height 5
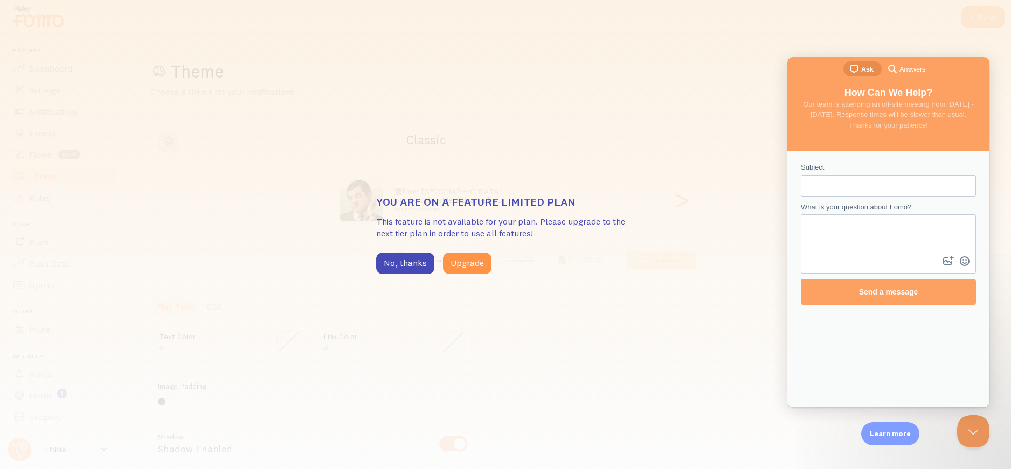
click at [375, 44] on div "You are on a feature limited plan This feature is not available for your plan. …" at bounding box center [505, 234] width 1011 height 469
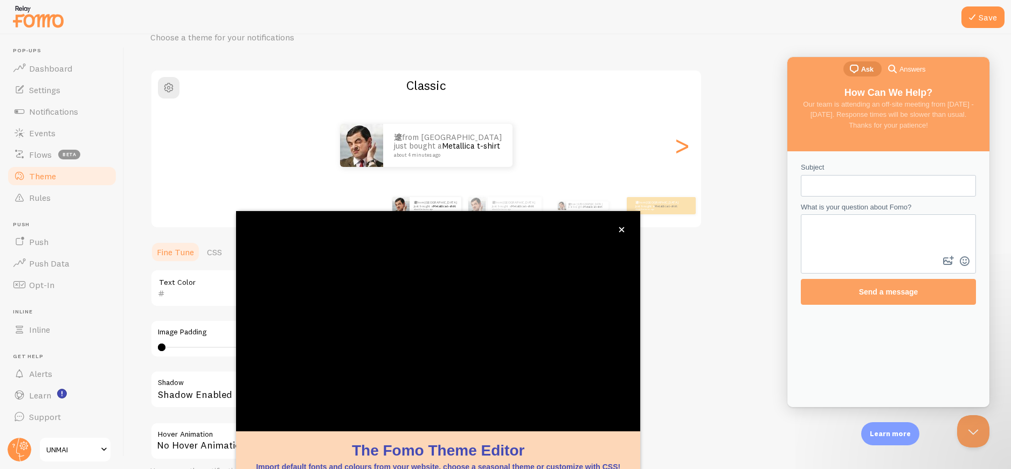
scroll to position [154, 0]
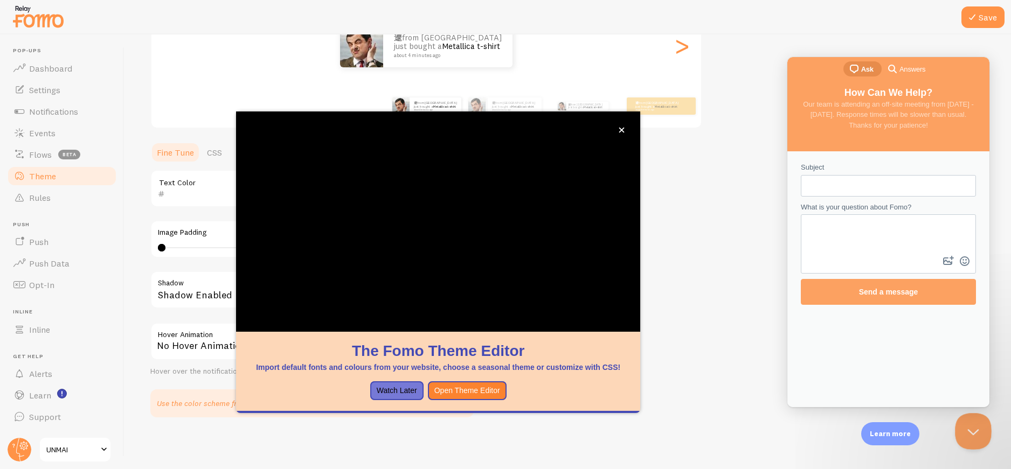
click at [966, 430] on button "Close Beacon popover" at bounding box center [971, 429] width 32 height 32
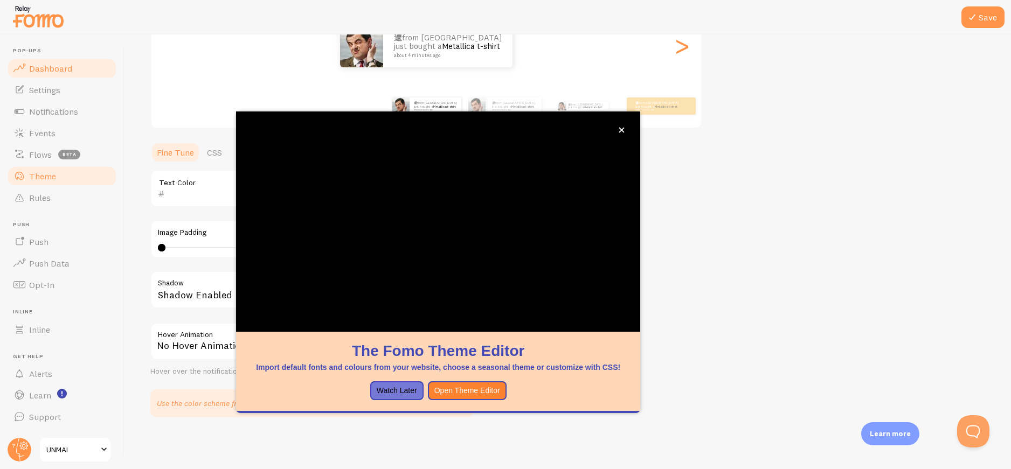
click at [50, 70] on span "Dashboard" at bounding box center [50, 68] width 43 height 11
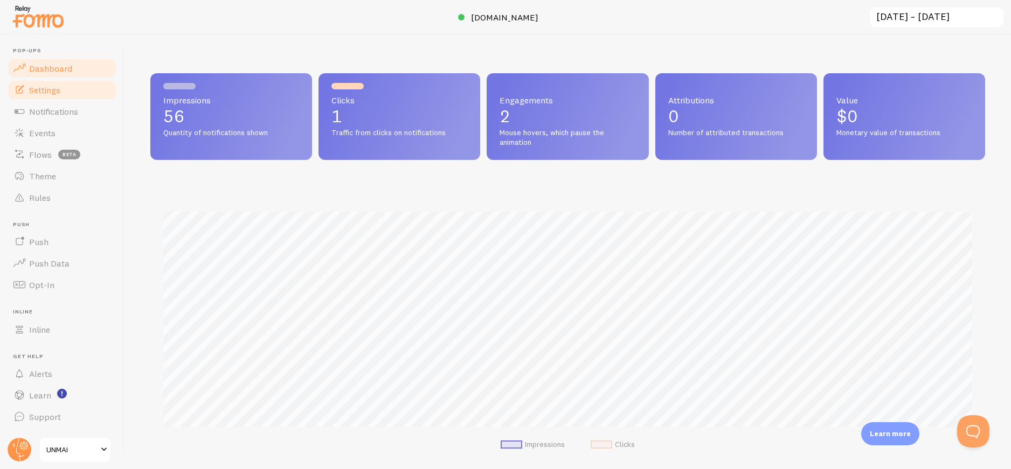
scroll to position [283, 835]
click at [49, 88] on span "Settings" at bounding box center [44, 90] width 31 height 11
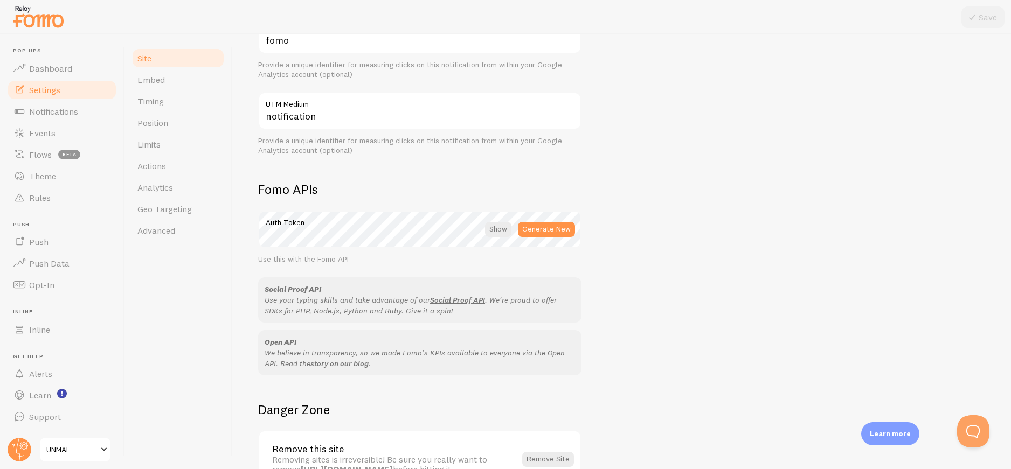
scroll to position [548, 0]
